Goal: Information Seeking & Learning: Learn about a topic

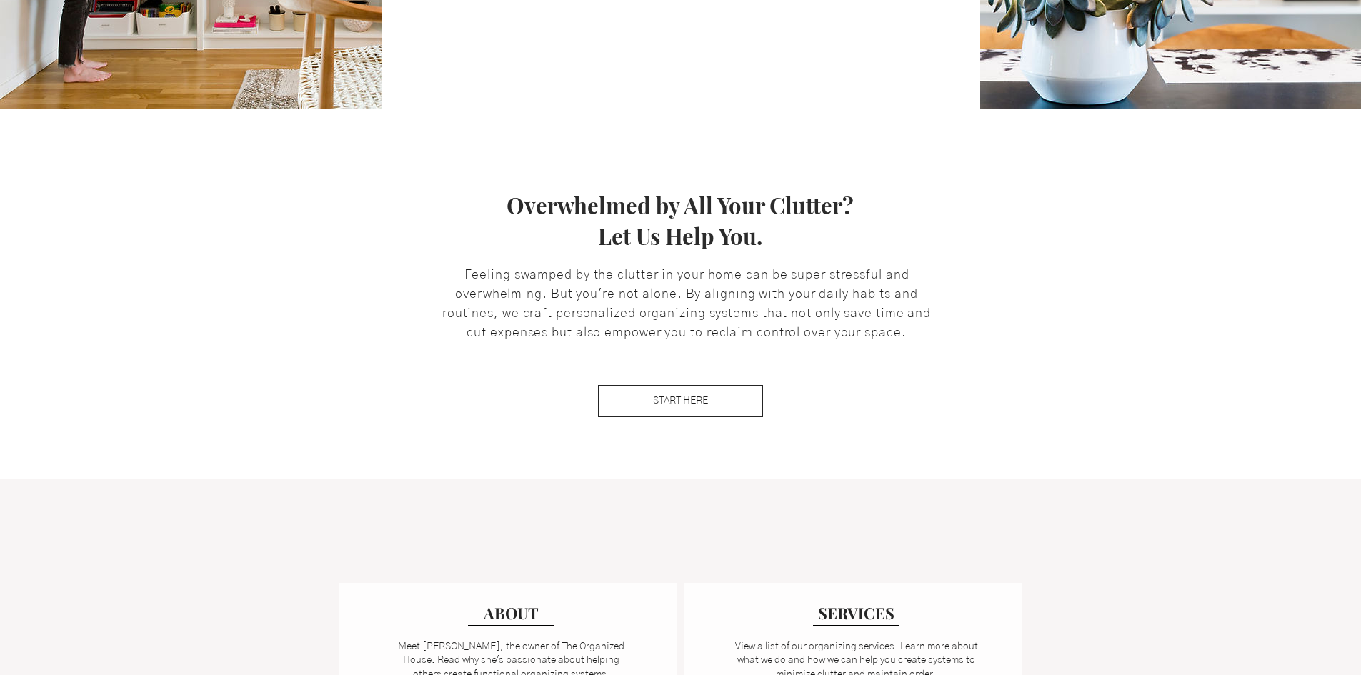
scroll to position [643, 0]
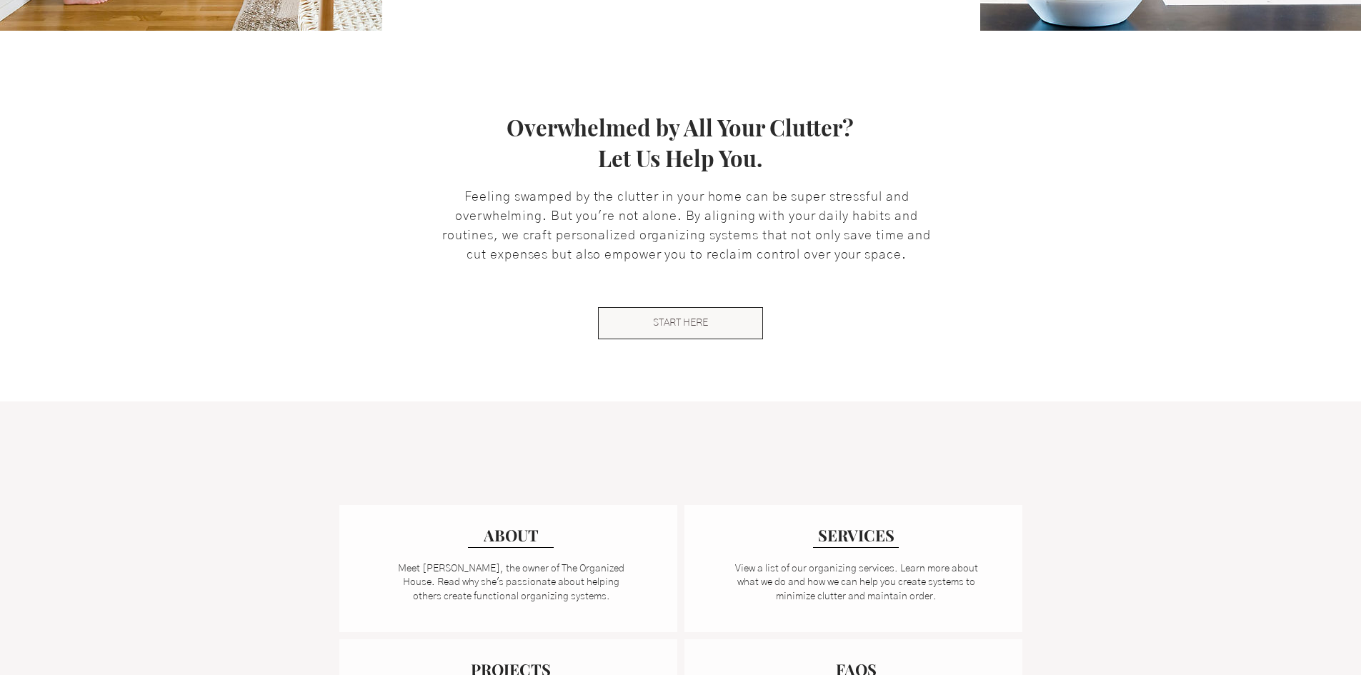
click at [664, 318] on span "START HERE" at bounding box center [680, 324] width 55 height 14
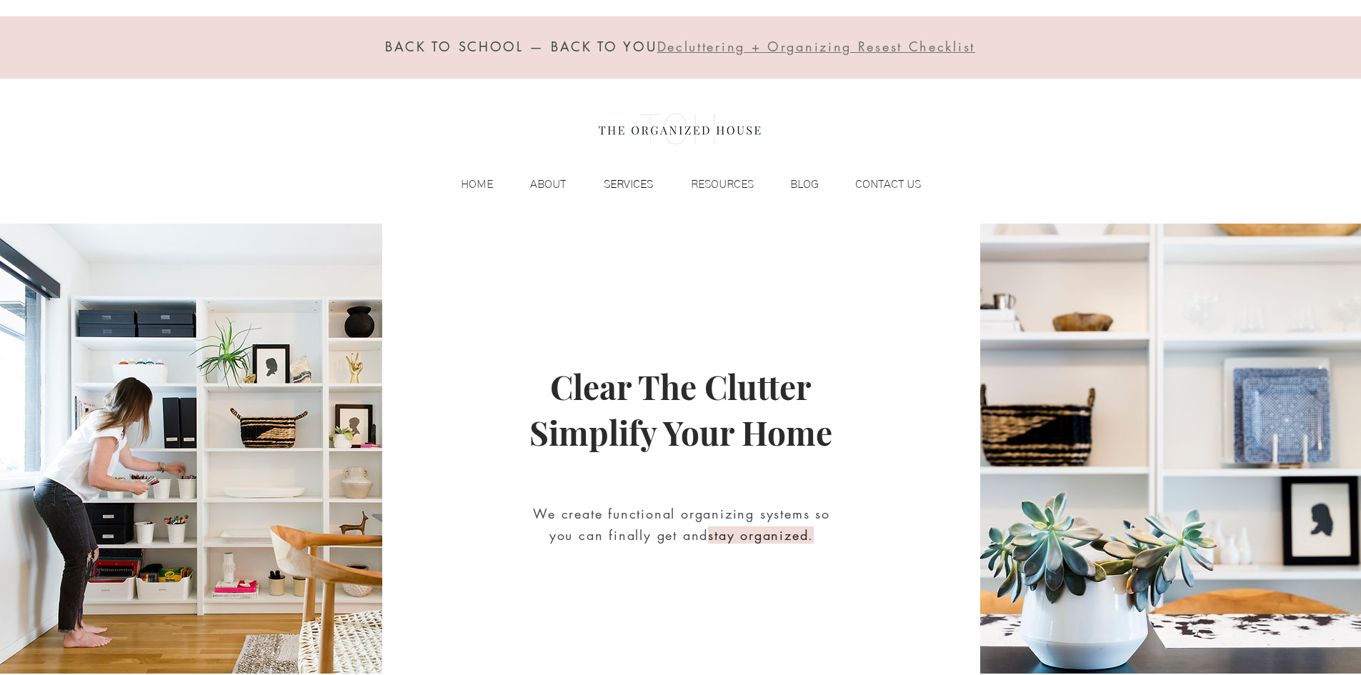
click at [617, 184] on p "SERVICES" at bounding box center [629, 184] width 64 height 21
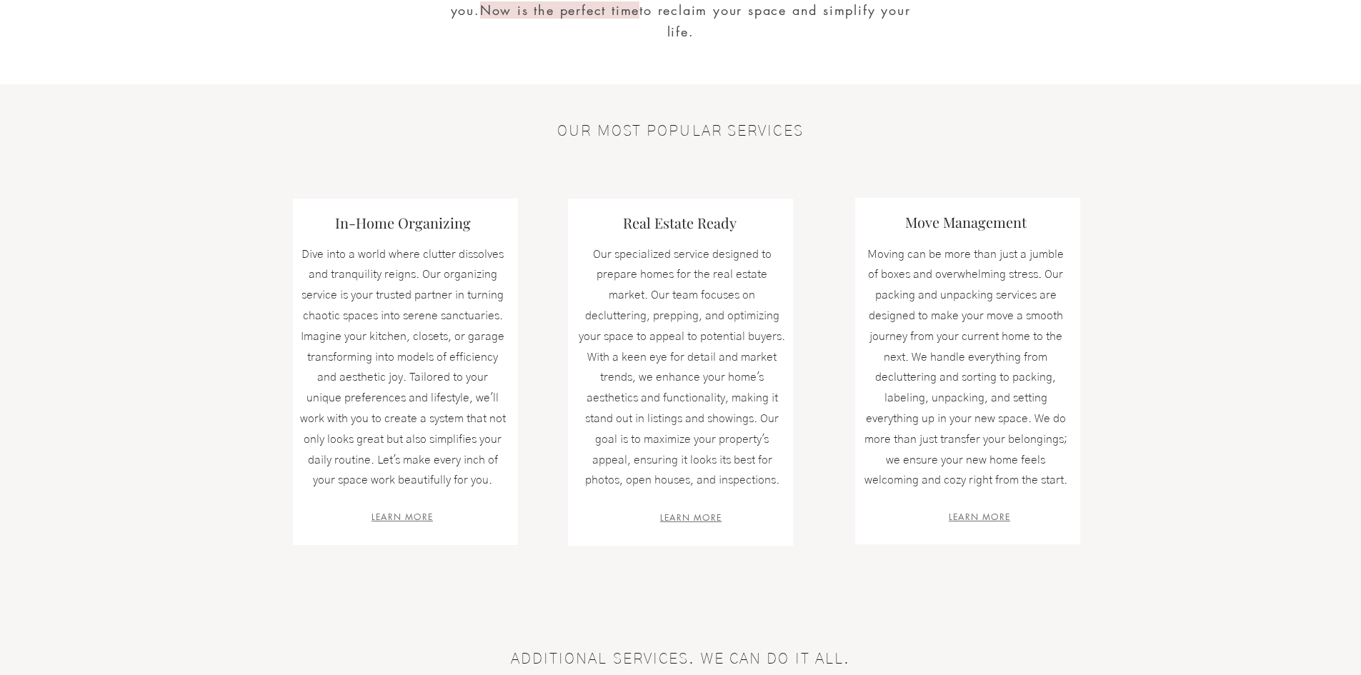
scroll to position [357, 0]
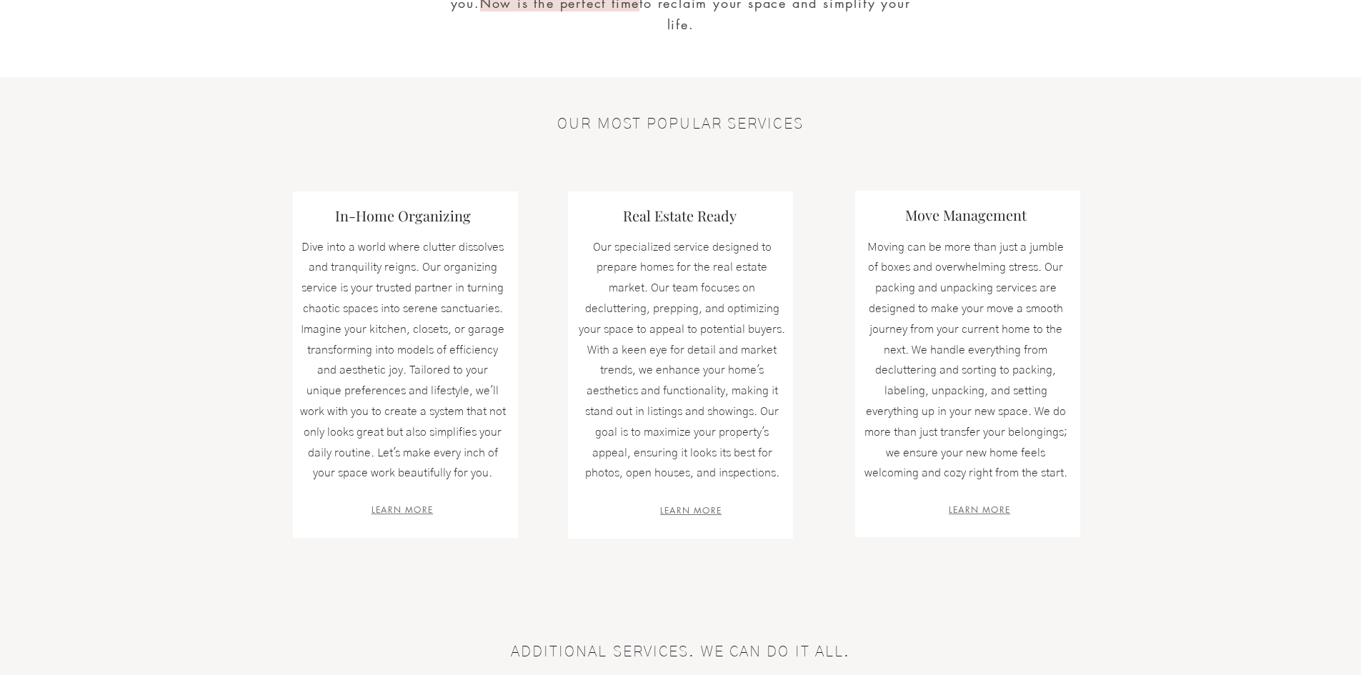
click at [419, 506] on span "LEARN MORE" at bounding box center [402, 510] width 61 height 12
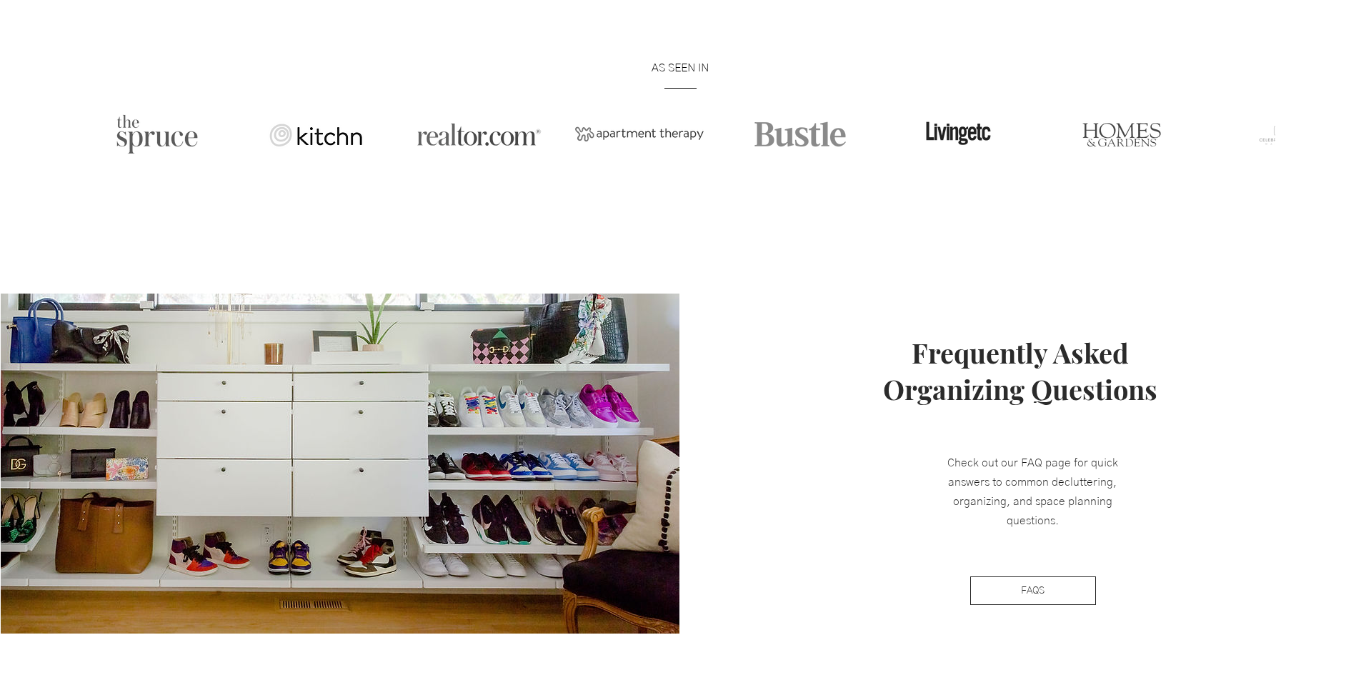
scroll to position [1215, 0]
